Goal: Task Accomplishment & Management: Manage account settings

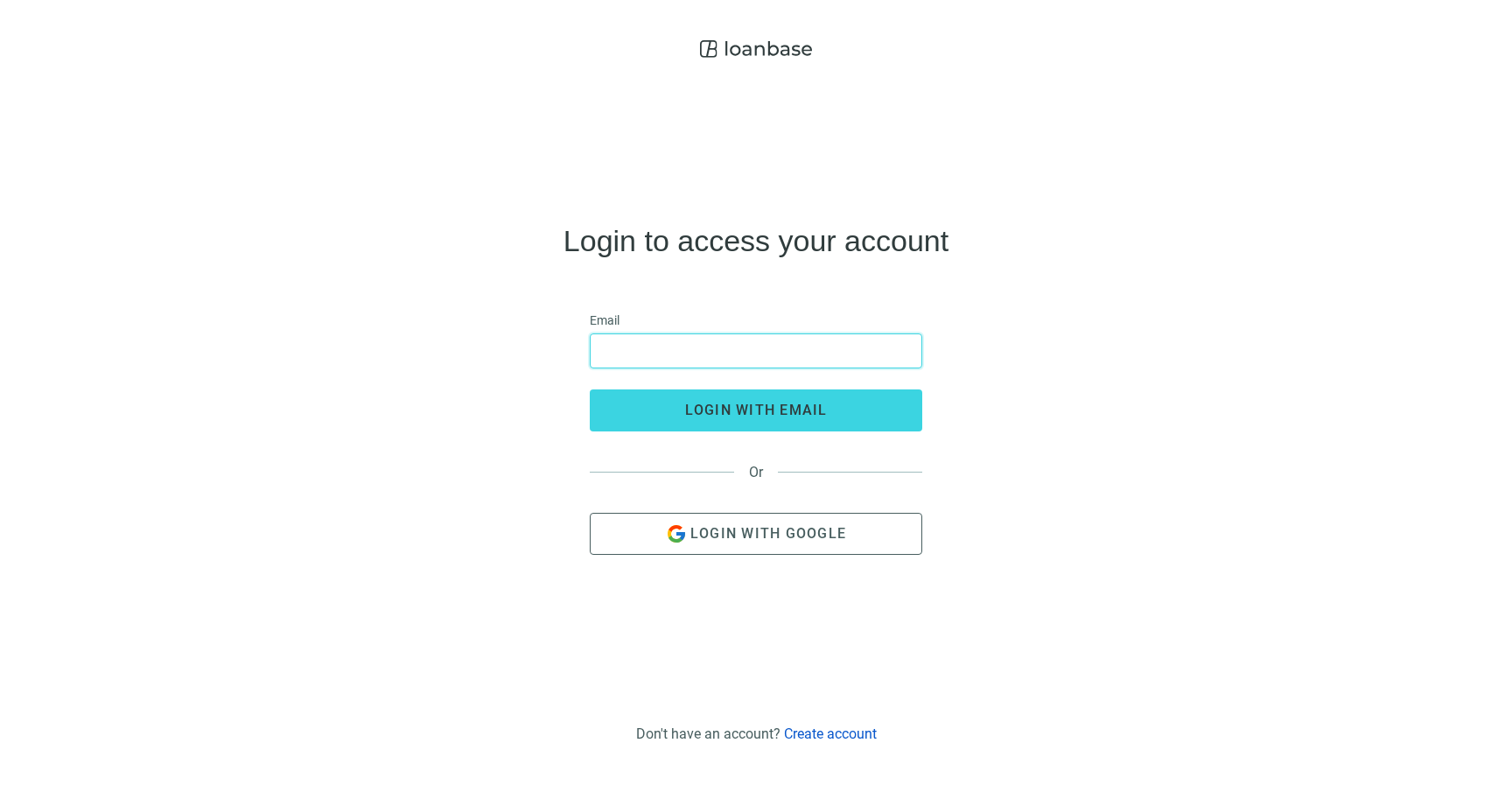
click at [693, 361] on input "email" at bounding box center [756, 350] width 310 height 34
type input "**********"
click at [590, 390] on button "login with email" at bounding box center [756, 411] width 332 height 42
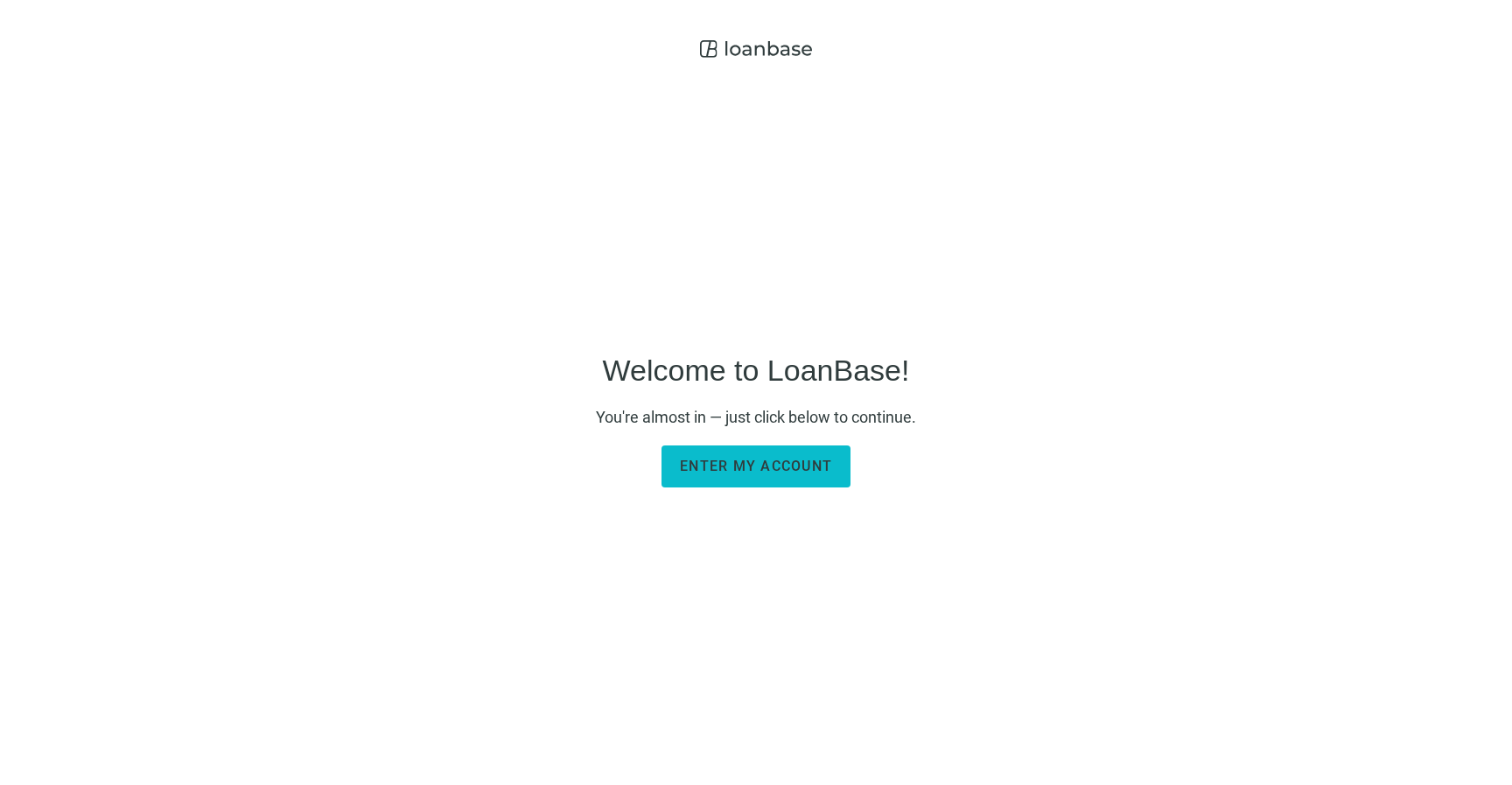
click at [722, 463] on span "Enter my account" at bounding box center [756, 465] width 152 height 16
